Goal: Information Seeking & Learning: Learn about a topic

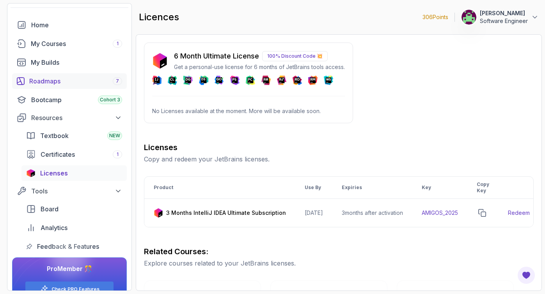
scroll to position [44, 0]
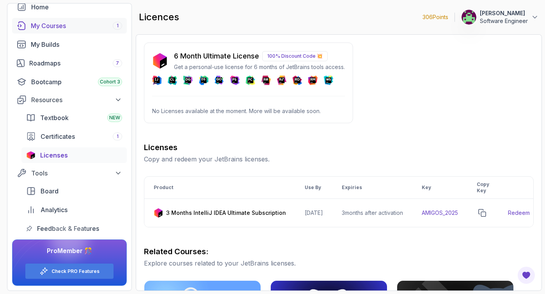
click at [52, 27] on div "My Courses 1" at bounding box center [76, 25] width 91 height 9
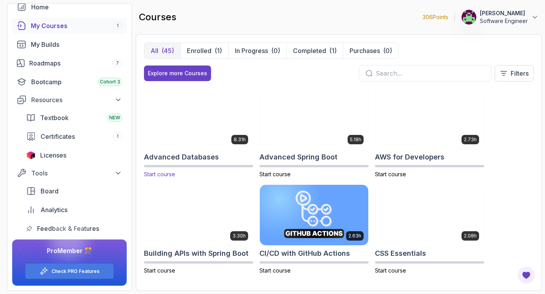
scroll to position [6, 0]
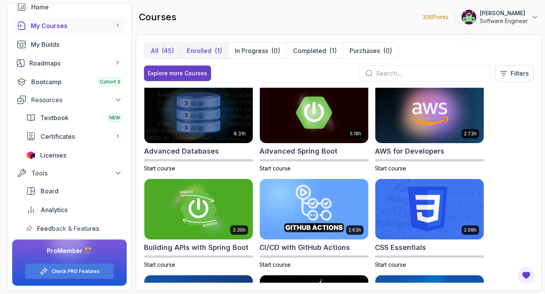
click at [215, 51] on div "(1)" at bounding box center [218, 50] width 7 height 9
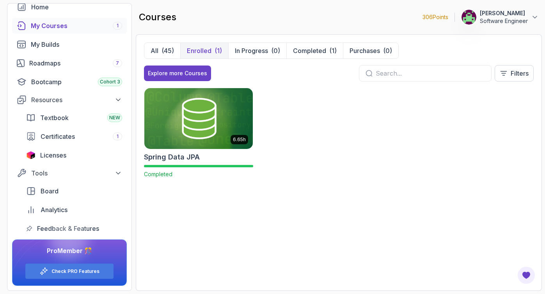
click at [142, 55] on div "All (45) Enrolled (1) In Progress (0) Completed (1) Purchases (0) Explore more …" at bounding box center [339, 162] width 406 height 257
click at [158, 50] on button "All (45)" at bounding box center [162, 51] width 36 height 16
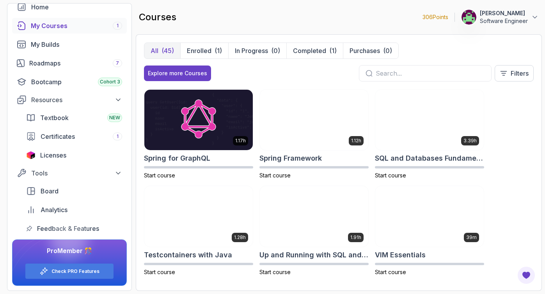
scroll to position [1257, 0]
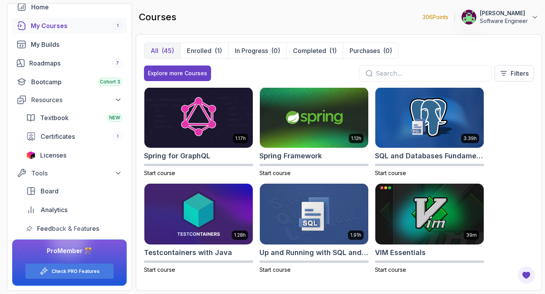
click at [383, 78] on div at bounding box center [425, 73] width 133 height 16
click at [382, 75] on input "text" at bounding box center [430, 73] width 109 height 9
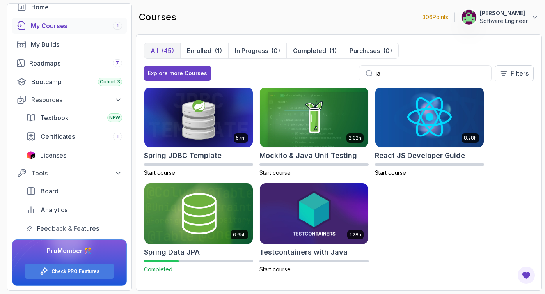
scroll to position [388, 0]
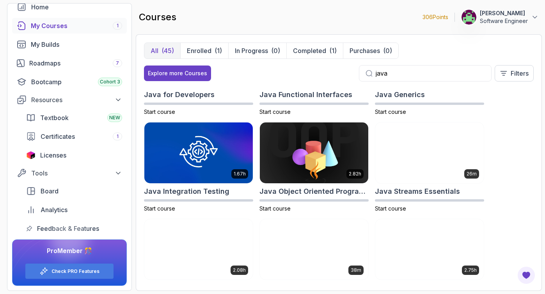
scroll to position [94, 0]
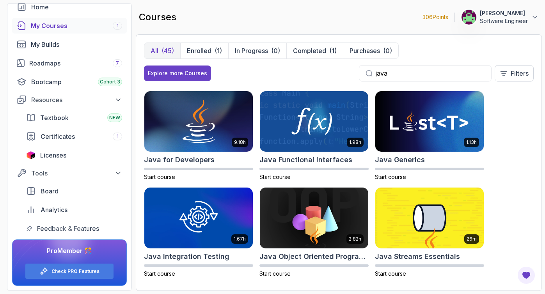
click at [386, 77] on input "java" at bounding box center [430, 73] width 109 height 9
click at [385, 77] on input "java" at bounding box center [430, 73] width 109 height 9
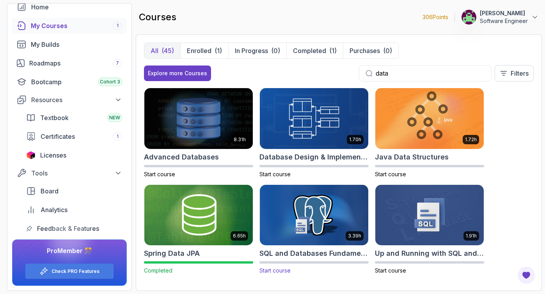
scroll to position [1, 0]
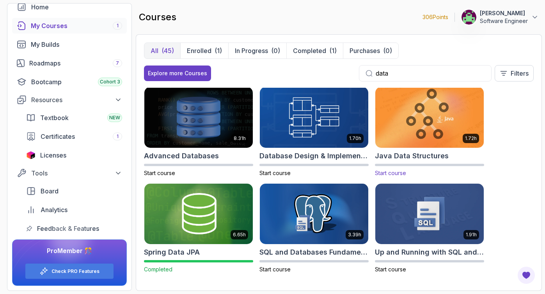
type input "data"
click at [422, 130] on img at bounding box center [430, 117] width 114 height 64
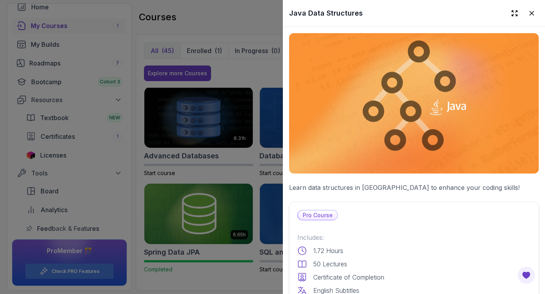
scroll to position [141, 0]
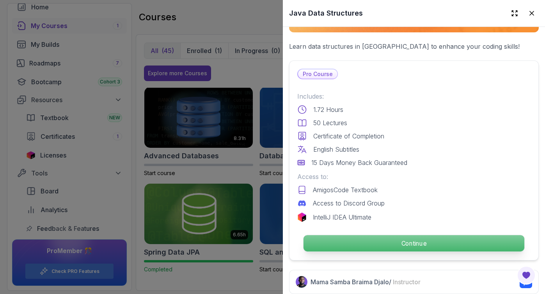
click at [352, 235] on p "Continue" at bounding box center [414, 243] width 221 height 16
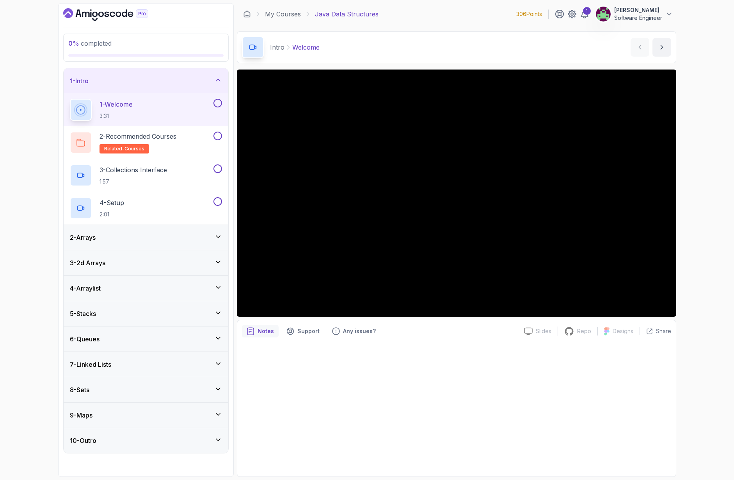
click at [469, 294] on div "Notes Support Any issues?" at bounding box center [380, 331] width 276 height 12
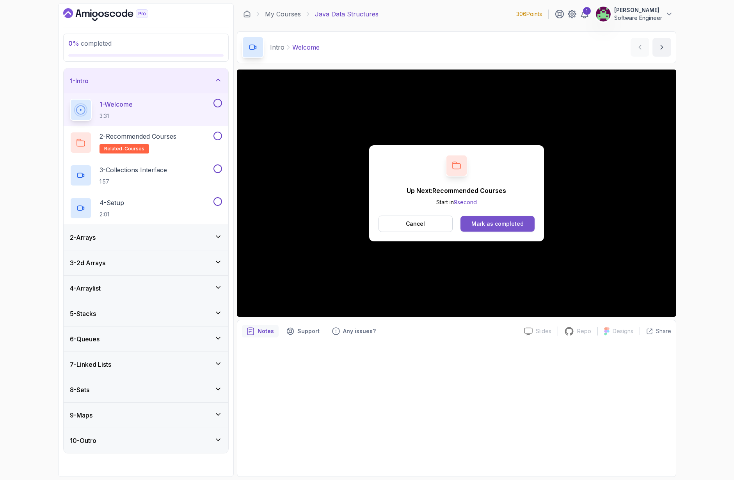
click at [523, 224] on button "Mark as completed" at bounding box center [498, 224] width 74 height 16
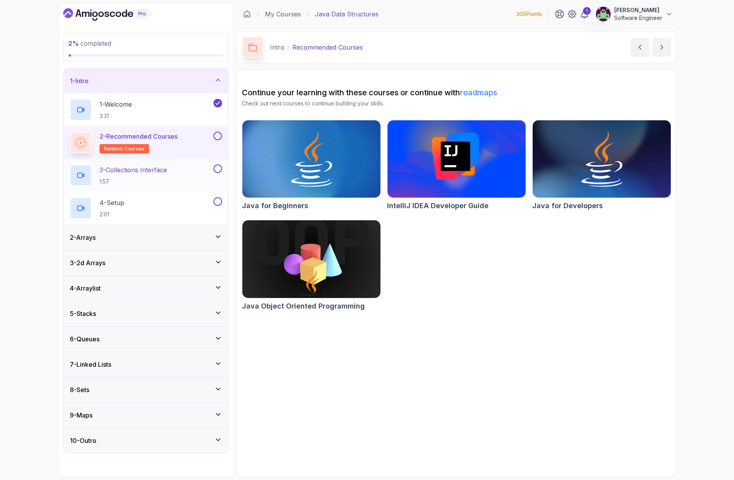
click at [209, 170] on div "3 - Collections Interface 1:57" at bounding box center [141, 175] width 142 height 22
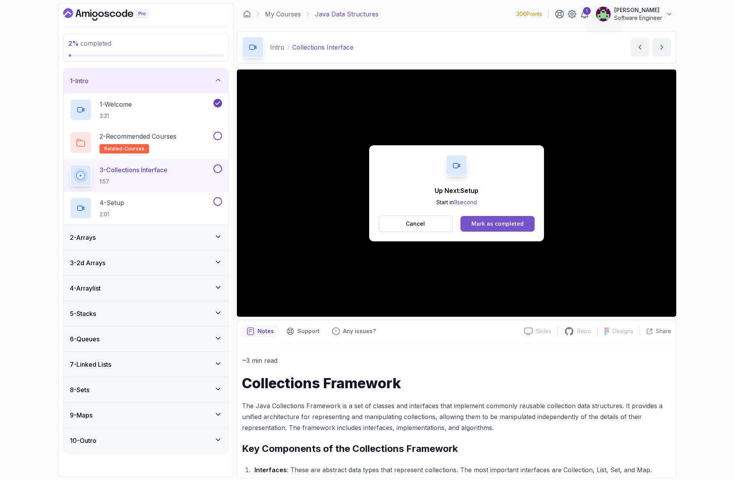
click at [498, 220] on div "Mark as completed" at bounding box center [497, 224] width 52 height 8
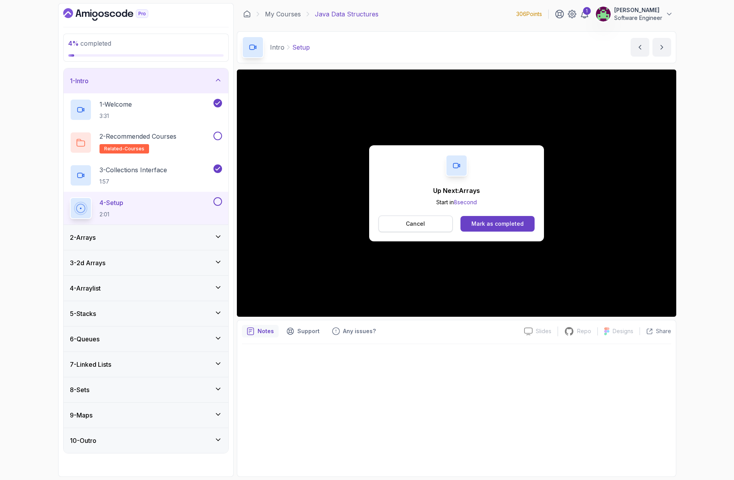
click at [411, 222] on p "Cancel" at bounding box center [415, 224] width 19 height 8
click at [483, 220] on div "Mark as completed" at bounding box center [497, 224] width 52 height 8
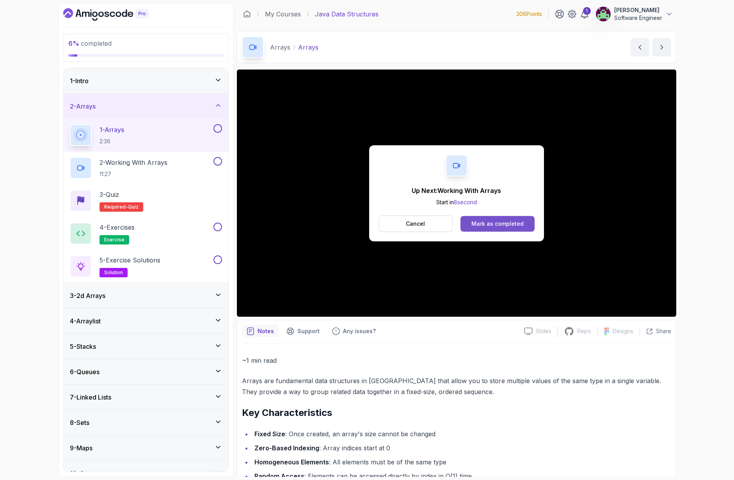
click at [489, 223] on div "Mark as completed" at bounding box center [497, 224] width 52 height 8
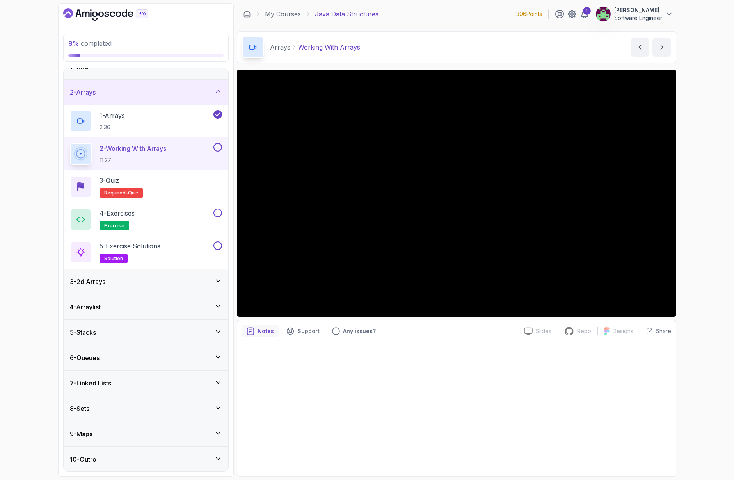
scroll to position [14, 0]
click at [218, 146] on button at bounding box center [217, 146] width 9 height 9
click at [162, 189] on div "3 - Quiz Required- quiz" at bounding box center [146, 186] width 152 height 22
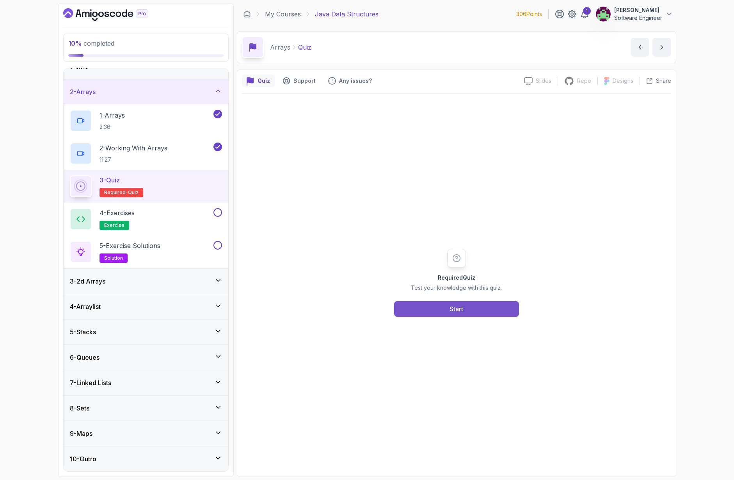
click at [448, 294] on button "Start" at bounding box center [456, 309] width 125 height 16
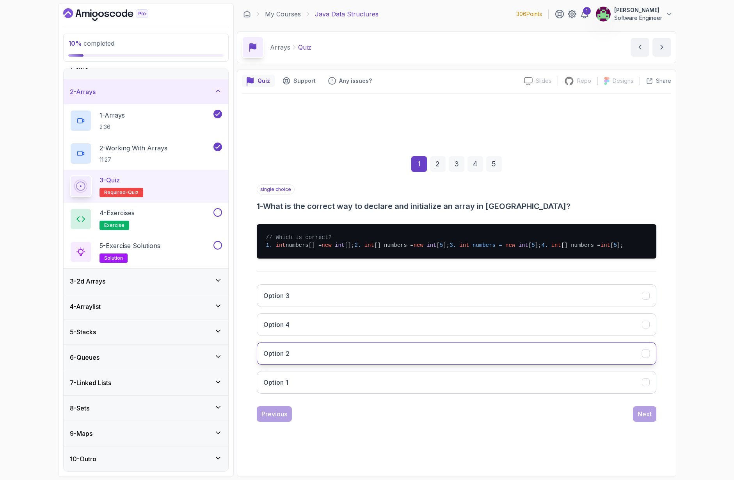
click at [290, 294] on button "Option 2" at bounding box center [457, 353] width 400 height 23
click at [545, 294] on button "Next" at bounding box center [644, 414] width 23 height 16
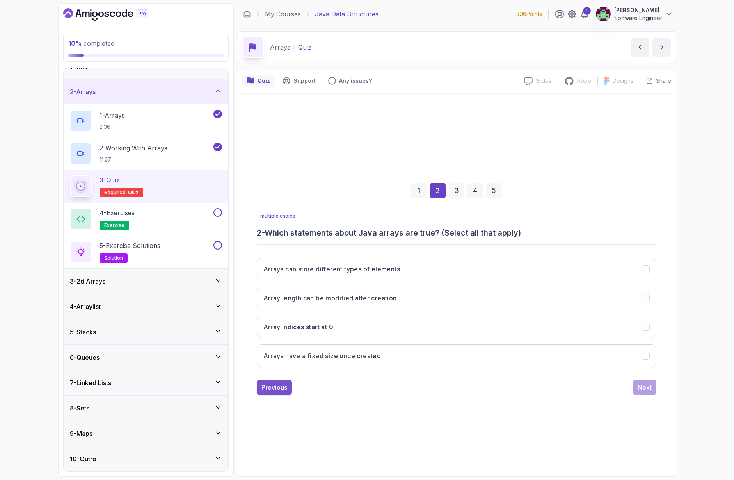
click at [271, 294] on div "Previous" at bounding box center [274, 386] width 26 height 9
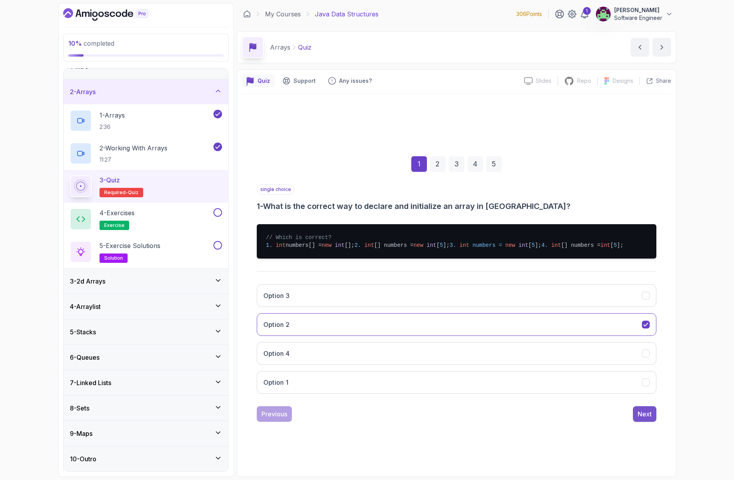
click at [545, 294] on div "Next" at bounding box center [645, 413] width 14 height 9
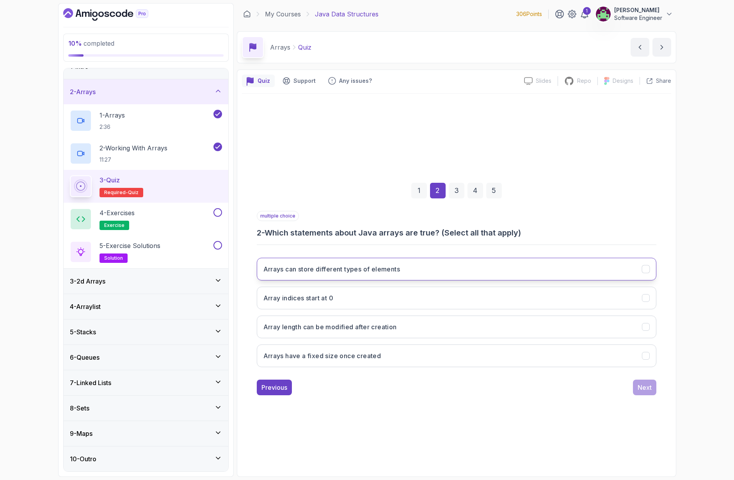
click at [356, 266] on h3 "Arrays can store different types of elements" at bounding box center [331, 268] width 137 height 9
click at [344, 294] on button "Array indices start at 0" at bounding box center [457, 297] width 400 height 23
click at [412, 294] on button "Arrays have a fixed size once created" at bounding box center [457, 355] width 400 height 23
click at [545, 294] on div "Next" at bounding box center [645, 386] width 14 height 9
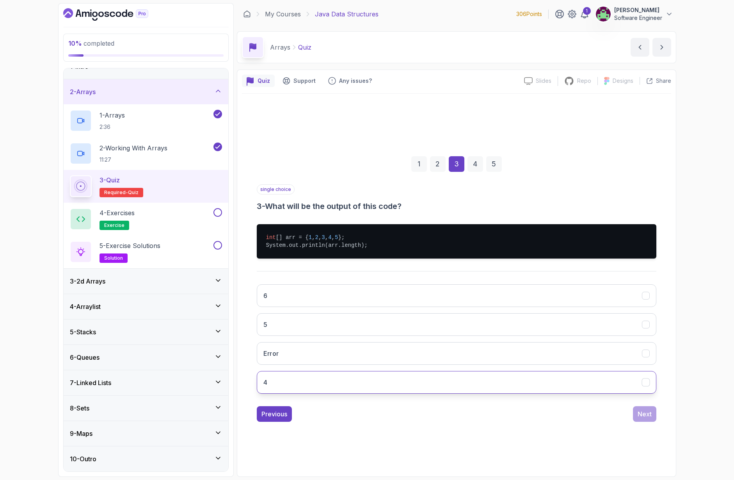
click at [297, 294] on button "4" at bounding box center [457, 382] width 400 height 23
click at [545, 294] on div "Next" at bounding box center [645, 413] width 14 height 9
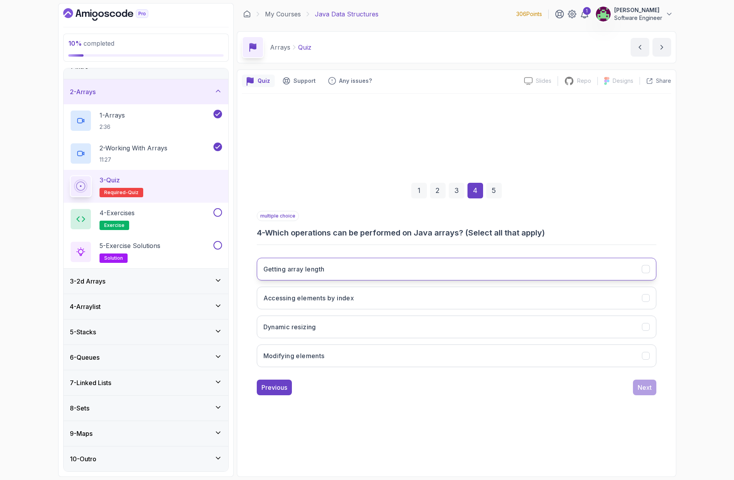
click at [343, 271] on button "Getting array length" at bounding box center [457, 269] width 400 height 23
click at [348, 294] on button "Accessing elements by index" at bounding box center [457, 297] width 400 height 23
click at [325, 294] on h3 "Modifying elements" at bounding box center [293, 355] width 61 height 9
click at [545, 294] on div "Next" at bounding box center [645, 386] width 14 height 9
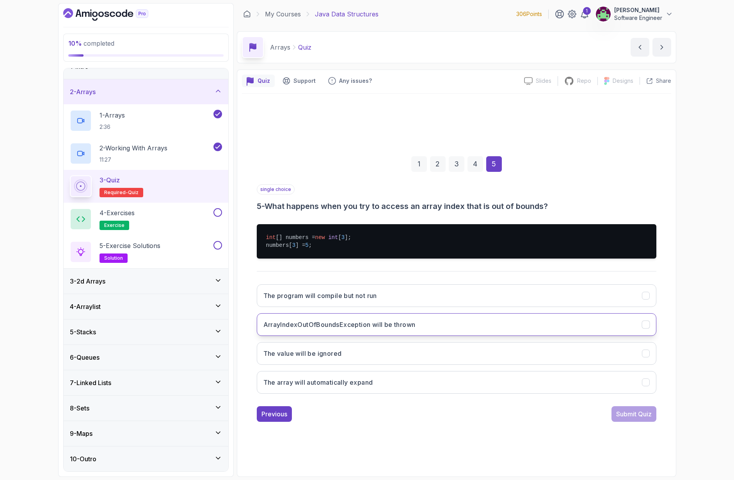
click at [361, 294] on h3 "ArrayIndexOutOfBoundsException will be thrown" at bounding box center [339, 324] width 152 height 9
click at [545, 294] on div "Submit Quiz" at bounding box center [634, 413] width 36 height 9
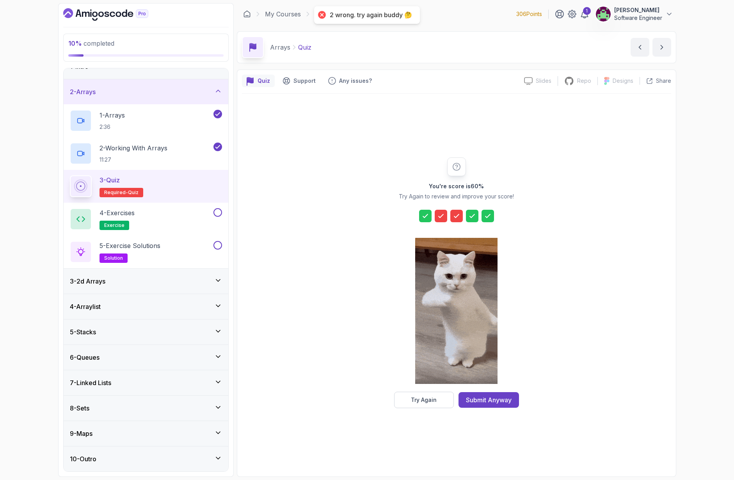
click at [453, 214] on icon at bounding box center [457, 216] width 8 height 8
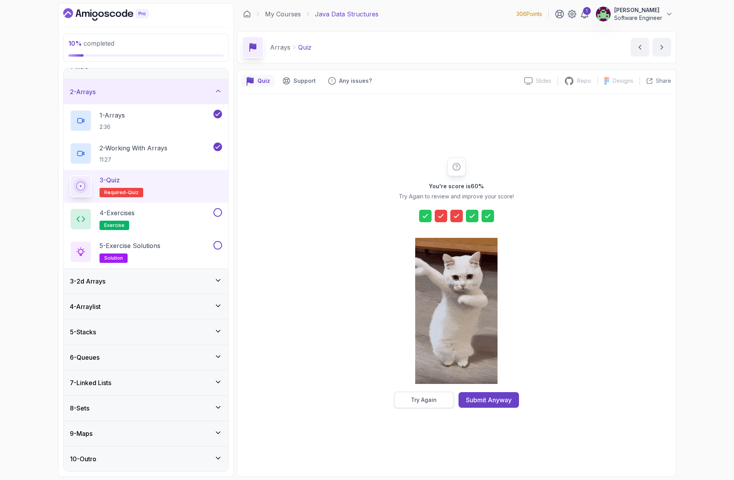
click at [429, 294] on div "Try Again" at bounding box center [424, 400] width 26 height 8
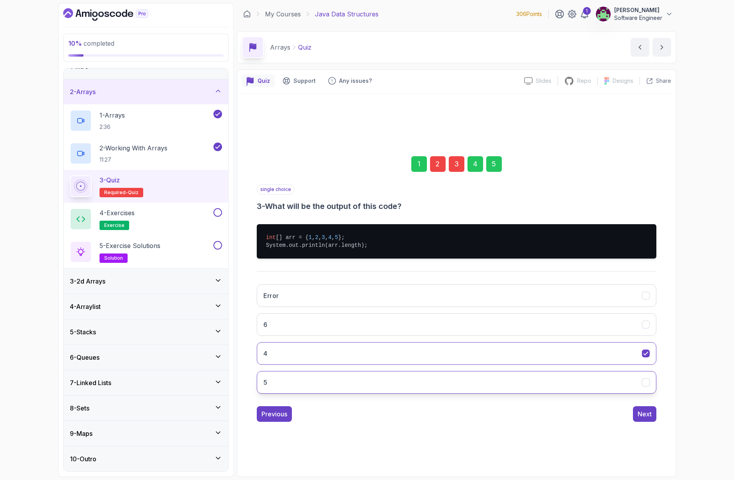
click at [284, 294] on button "5" at bounding box center [457, 382] width 400 height 23
click at [545, 294] on div "Next" at bounding box center [645, 413] width 14 height 9
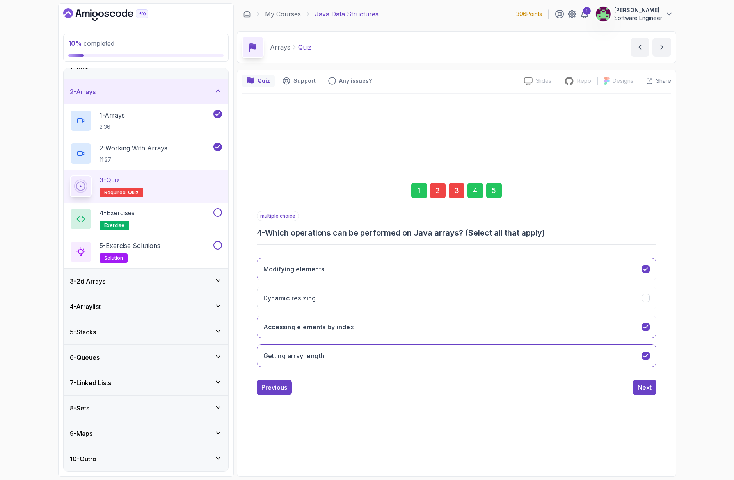
click at [448, 189] on div "1 2 3 4 5" at bounding box center [457, 190] width 400 height 41
click at [453, 192] on div "3" at bounding box center [457, 191] width 16 height 16
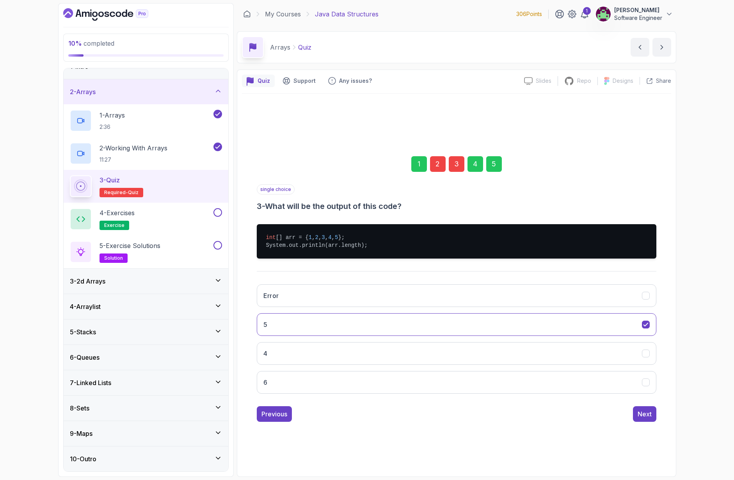
click at [436, 169] on div "2" at bounding box center [438, 164] width 16 height 16
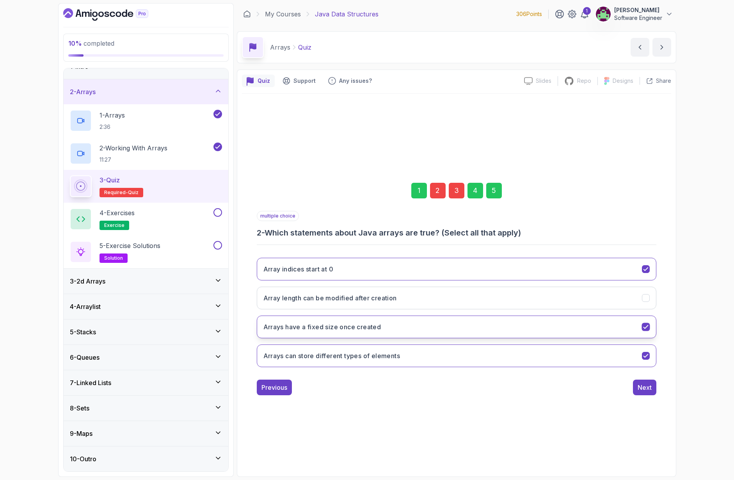
click at [368, 294] on h3 "Arrays have a fixed size once created" at bounding box center [322, 326] width 118 height 9
click at [545, 294] on div "Next" at bounding box center [645, 386] width 14 height 9
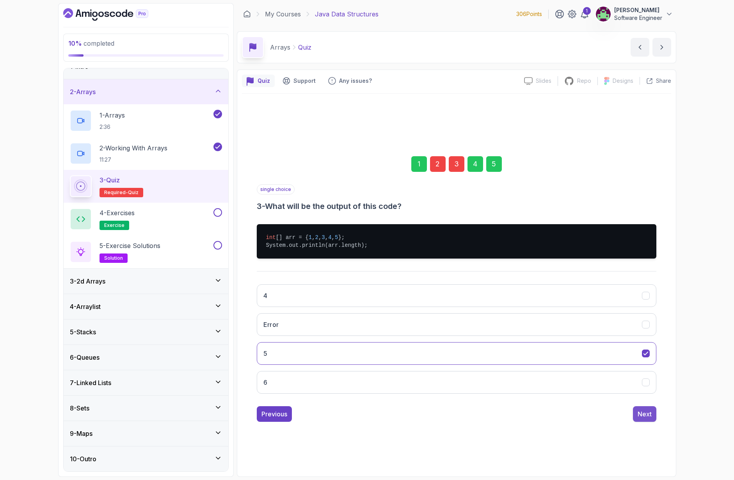
click at [545, 294] on div "Next" at bounding box center [645, 413] width 14 height 9
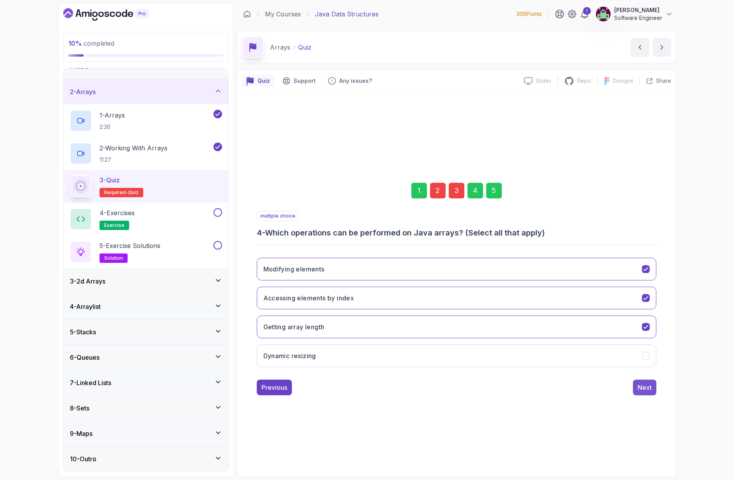
click at [545, 294] on button "Next" at bounding box center [644, 387] width 23 height 16
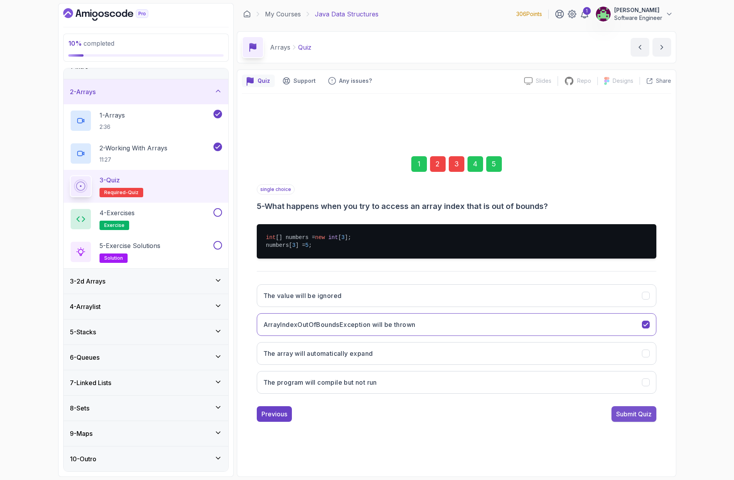
click at [545, 294] on div "Submit Quiz" at bounding box center [634, 413] width 36 height 9
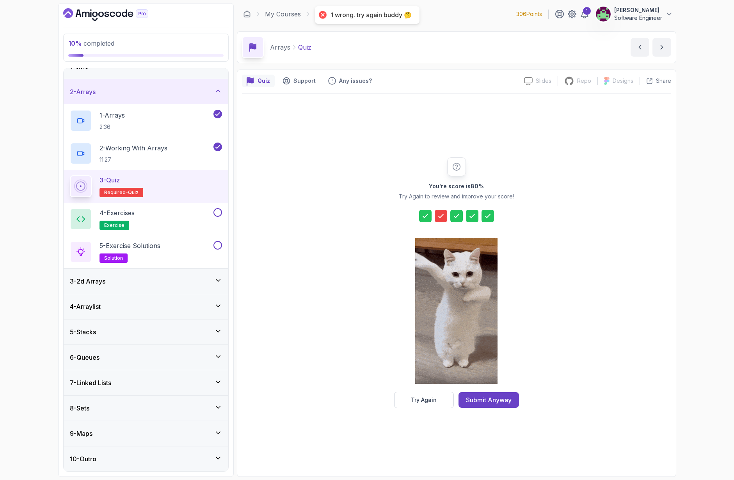
click at [444, 217] on icon at bounding box center [441, 216] width 8 height 8
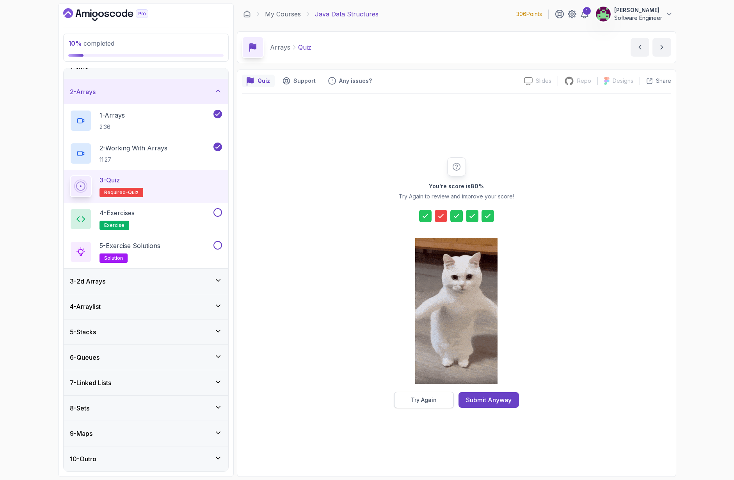
click at [423, 294] on div "Try Again" at bounding box center [424, 400] width 26 height 8
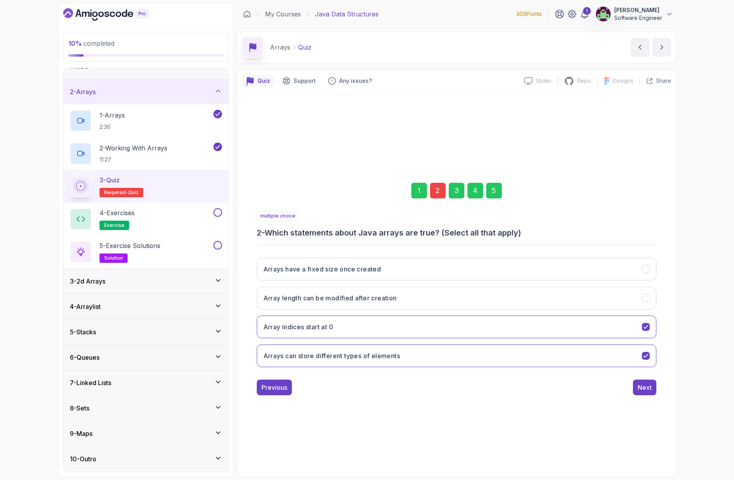
click at [437, 197] on div "2" at bounding box center [438, 191] width 16 height 16
click at [437, 195] on div "2" at bounding box center [438, 191] width 16 height 16
click at [402, 294] on button "Arrays can store different types of elements" at bounding box center [457, 355] width 400 height 23
click at [400, 294] on h3 "Arrays can store different types of elements" at bounding box center [331, 355] width 137 height 9
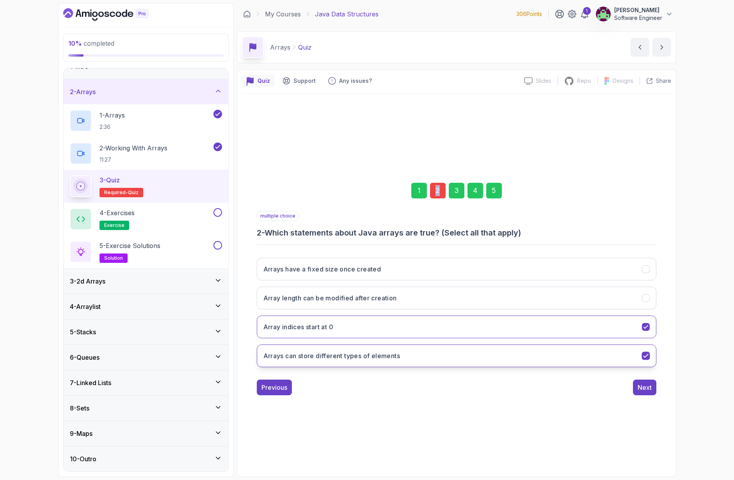
click at [368, 294] on button "Arrays can store different types of elements" at bounding box center [457, 355] width 400 height 23
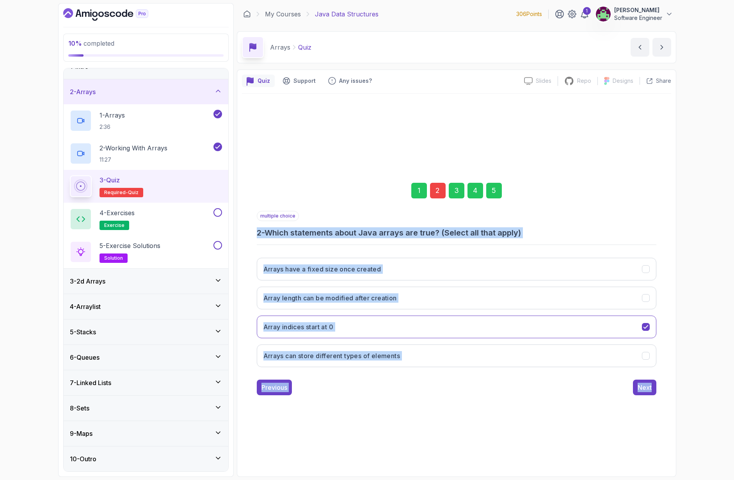
drag, startPoint x: 487, startPoint y: 439, endPoint x: 258, endPoint y: 231, distance: 309.8
click at [258, 231] on div "1 2 3 4 5 multiple choice 2 - Which statements about Java arrays are true? (Sel…" at bounding box center [456, 283] width 429 height 378
copy div "2 - Which statements about Java arrays are true? (Select all that apply) Arrays…"
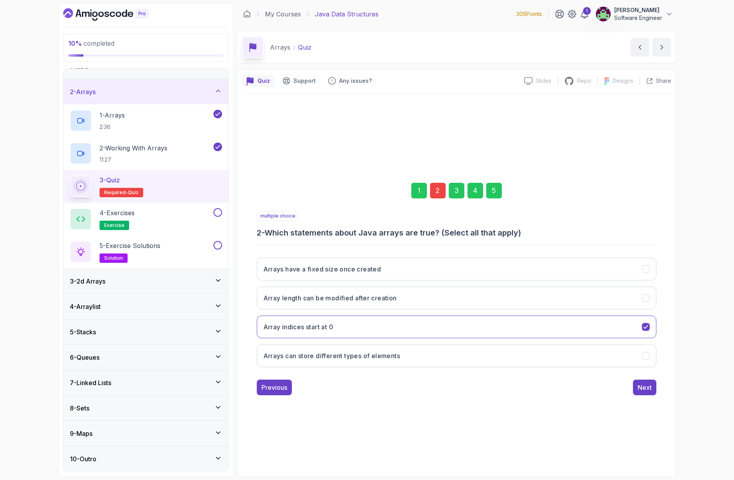
click at [420, 294] on div "1 2 3 4 5 multiple choice 2 - Which statements about Java arrays are true? (Sel…" at bounding box center [456, 282] width 429 height 237
click at [433, 293] on button "Array length can be modified after creation" at bounding box center [457, 297] width 400 height 23
click at [423, 294] on button "Array length can be modified after creation" at bounding box center [457, 297] width 400 height 23
click at [415, 268] on button "Arrays have a fixed size once created" at bounding box center [457, 269] width 400 height 23
click at [422, 294] on button "Array length can be modified after creation" at bounding box center [457, 297] width 400 height 23
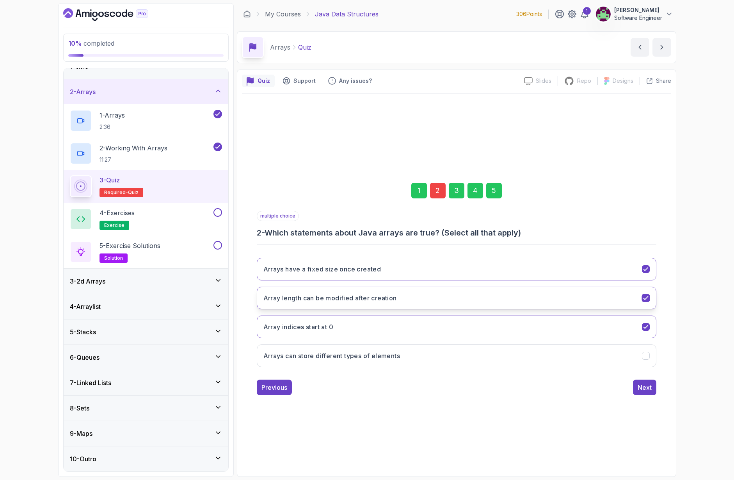
click at [421, 294] on button "Array length can be modified after creation" at bounding box center [457, 297] width 400 height 23
click at [545, 294] on div "Next" at bounding box center [645, 386] width 14 height 9
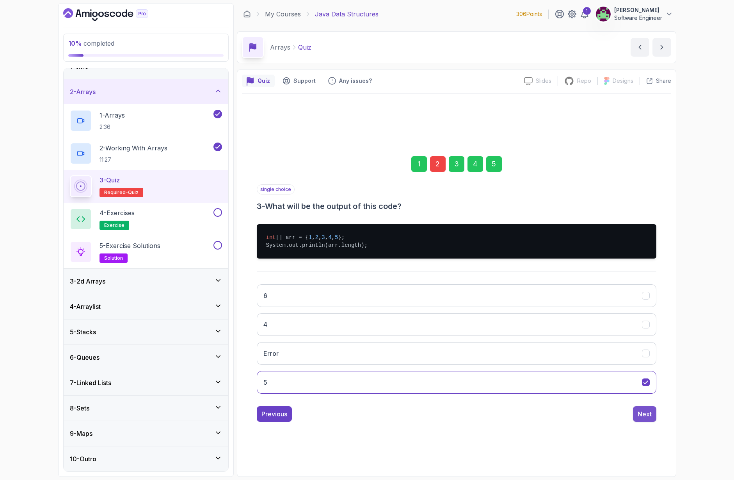
click at [545, 294] on div "Next" at bounding box center [645, 413] width 14 height 9
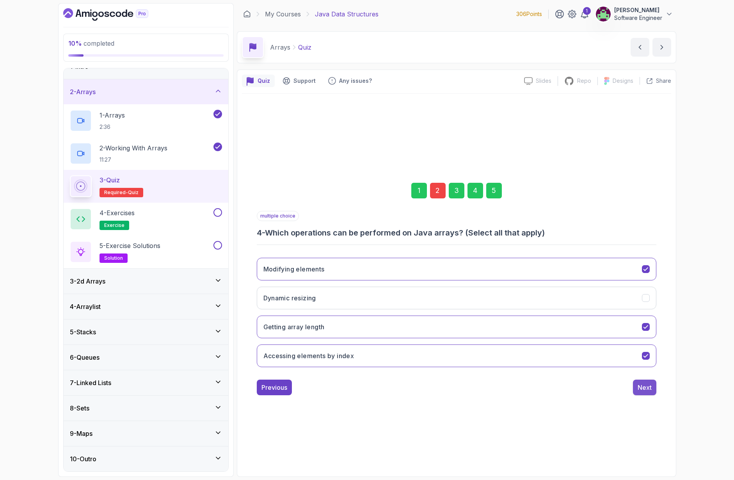
click at [545, 294] on div "Next" at bounding box center [645, 386] width 14 height 9
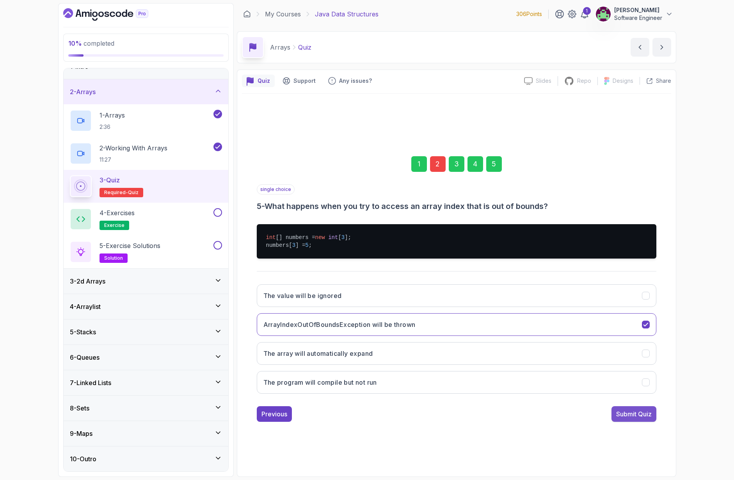
click at [545, 294] on div "Submit Quiz" at bounding box center [634, 413] width 36 height 9
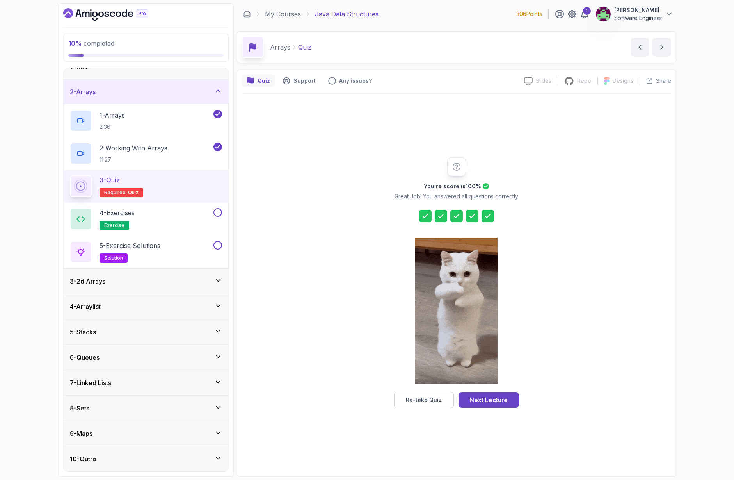
click at [486, 294] on div "Next Lecture" at bounding box center [488, 399] width 38 height 9
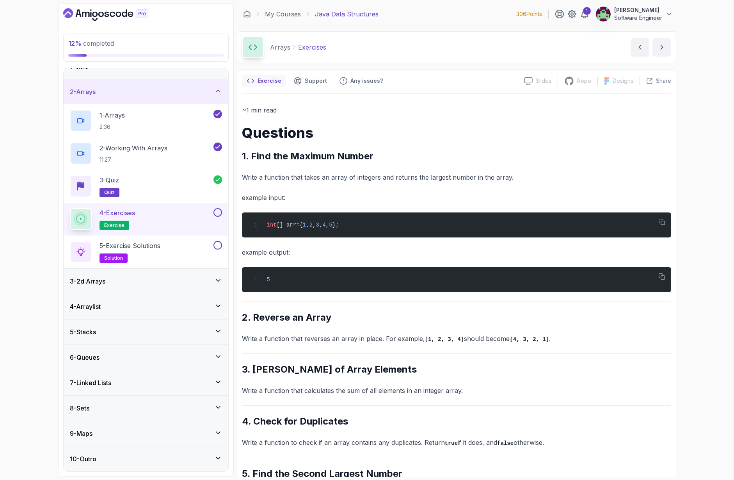
scroll to position [39, 0]
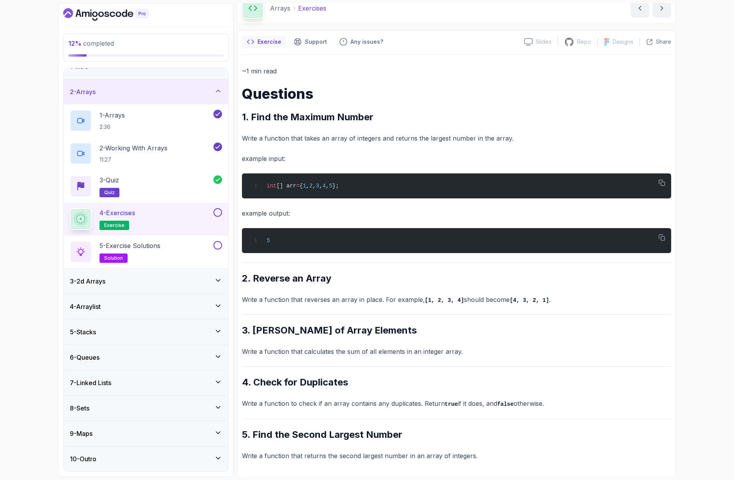
click at [367, 258] on div "~1 min read Questions 1. Find the Maximum Number Write a function that takes an…" at bounding box center [456, 263] width 429 height 395
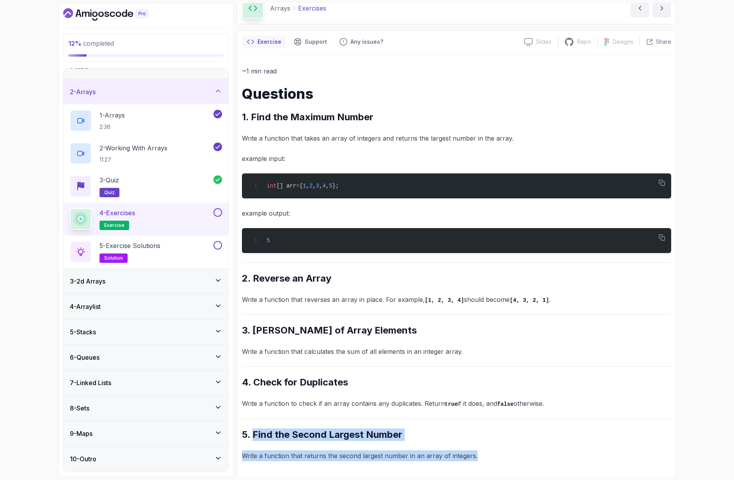
drag, startPoint x: 503, startPoint y: 464, endPoint x: 260, endPoint y: 429, distance: 245.7
click at [255, 294] on div "~1 min read Questions 1. Find the Maximum Number Write a function that takes an…" at bounding box center [456, 263] width 429 height 417
click at [413, 294] on h2 "5. Find the Second Largest Number" at bounding box center [456, 434] width 429 height 12
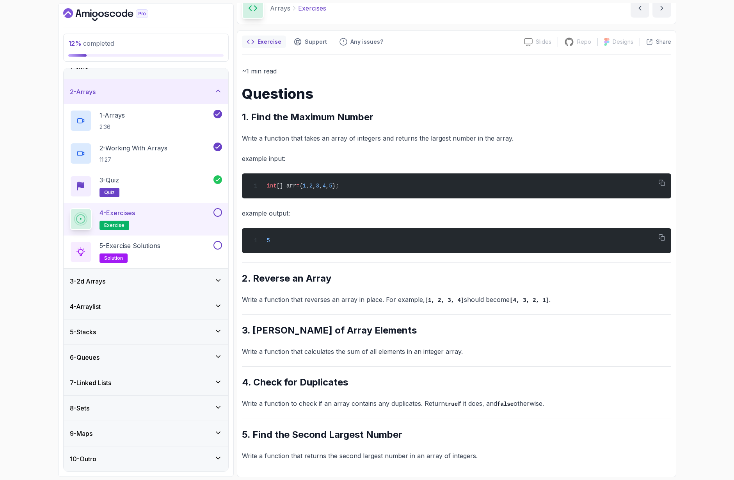
click at [141, 277] on div "3 - 2d Arrays" at bounding box center [146, 280] width 152 height 9
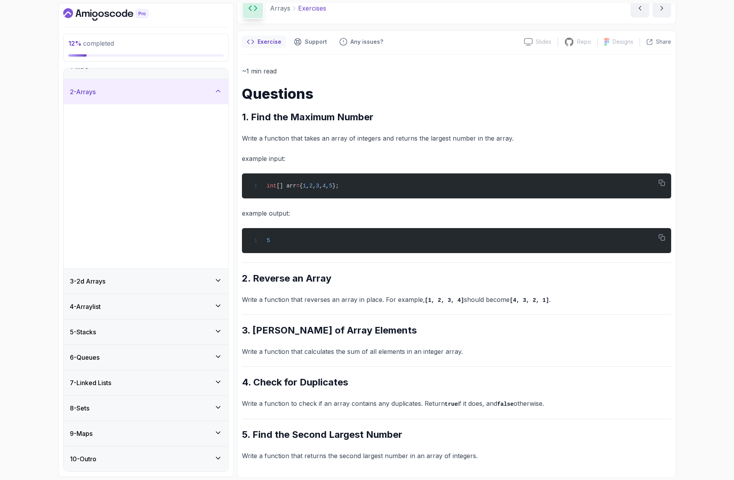
scroll to position [0, 0]
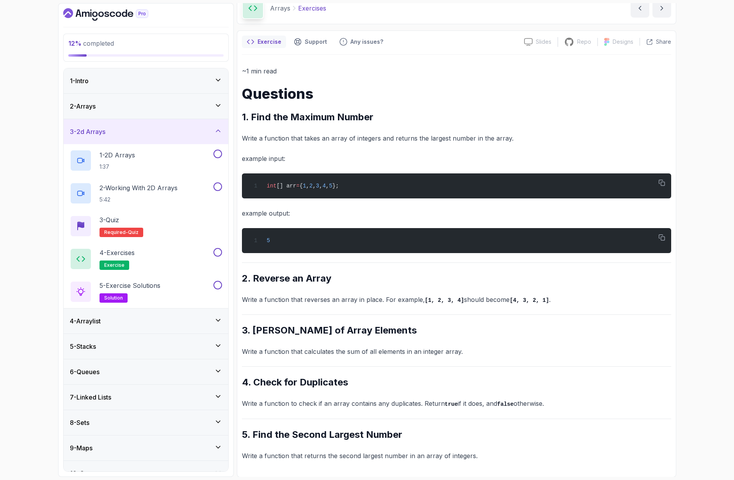
click at [143, 128] on div "3 - 2d Arrays" at bounding box center [146, 131] width 152 height 9
